Goal: Download file/media

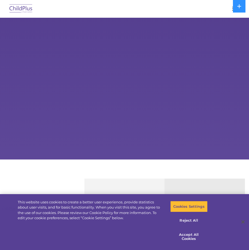
select select "MEDIUM"
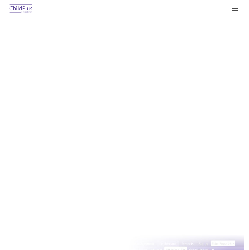
type input ""
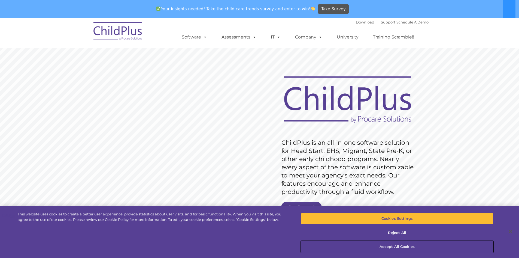
click at [249, 243] on button "Accept All Cookies" at bounding box center [397, 246] width 192 height 11
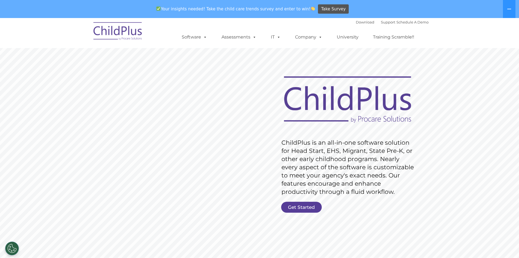
click at [249, 210] on link "Get Started" at bounding box center [301, 206] width 41 height 11
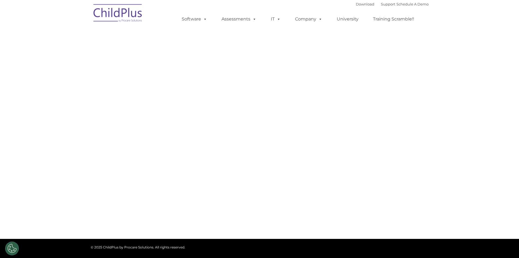
select select "MEDIUM"
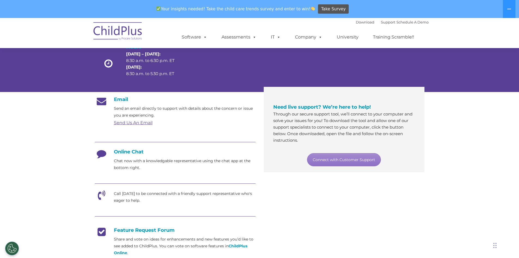
scroll to position [55, 0]
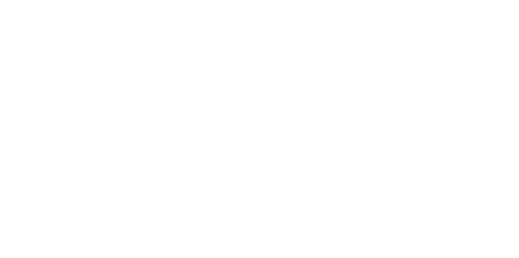
type input ""
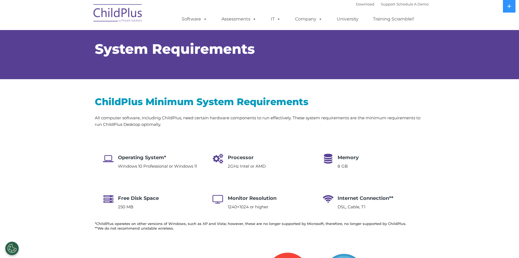
select select "MEDIUM"
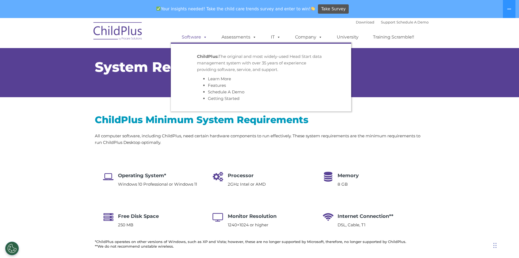
click at [199, 36] on link "Software" at bounding box center [194, 37] width 36 height 11
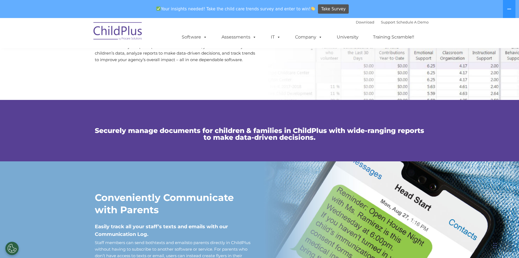
scroll to position [322, 0]
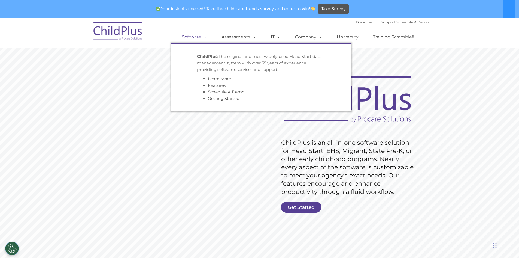
click at [201, 35] on link "Software" at bounding box center [194, 37] width 36 height 11
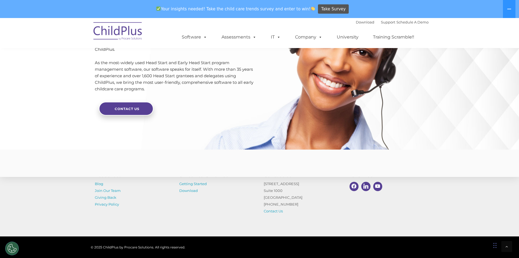
scroll to position [1303, 0]
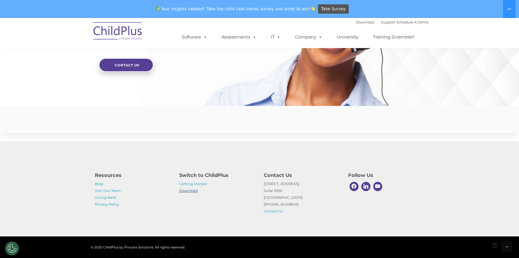
click at [195, 189] on link "Download" at bounding box center [188, 190] width 19 height 4
